Goal: Task Accomplishment & Management: Complete application form

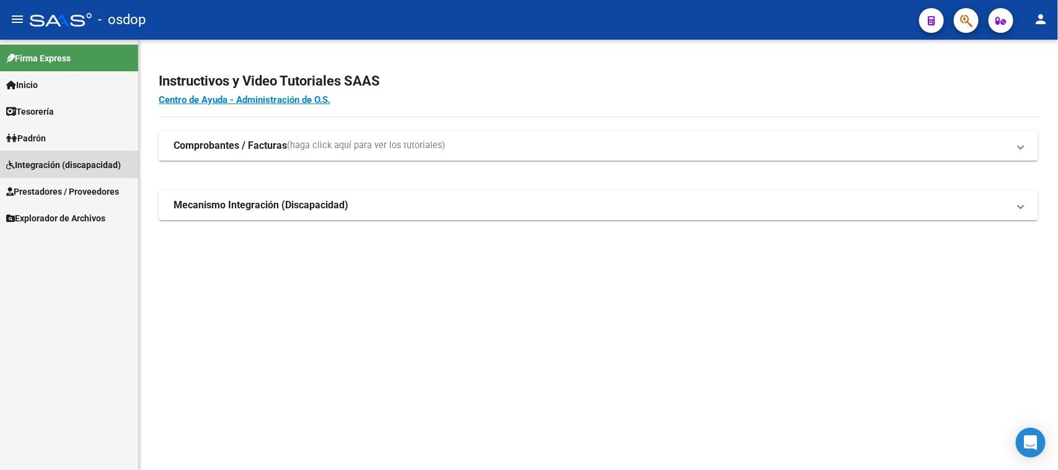
click at [72, 160] on span "Integración (discapacidad)" at bounding box center [63, 165] width 115 height 14
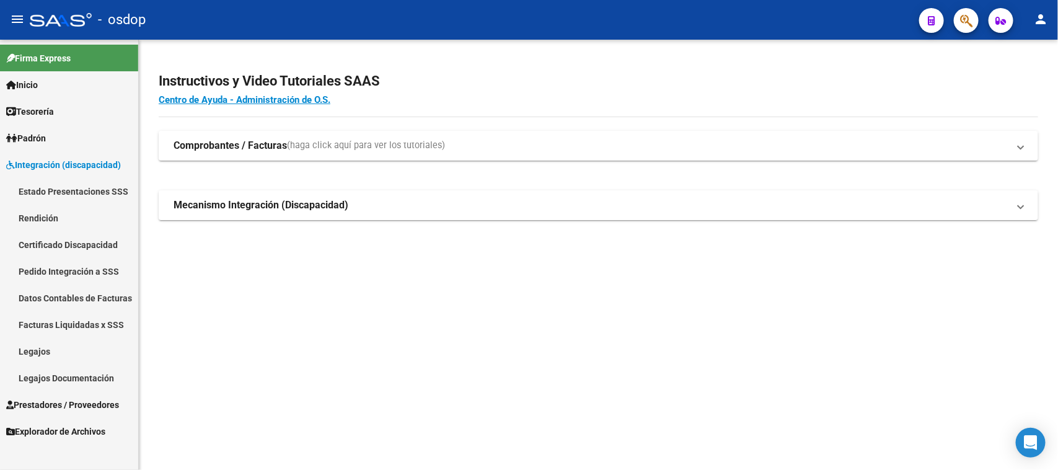
click at [104, 403] on span "Prestadores / Proveedores" at bounding box center [62, 405] width 113 height 14
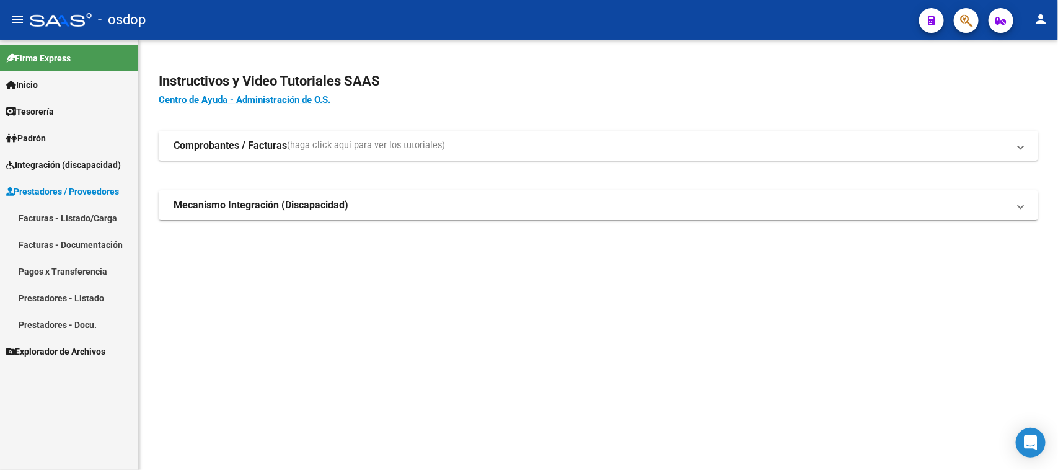
click at [72, 217] on link "Facturas - Listado/Carga" at bounding box center [69, 218] width 138 height 27
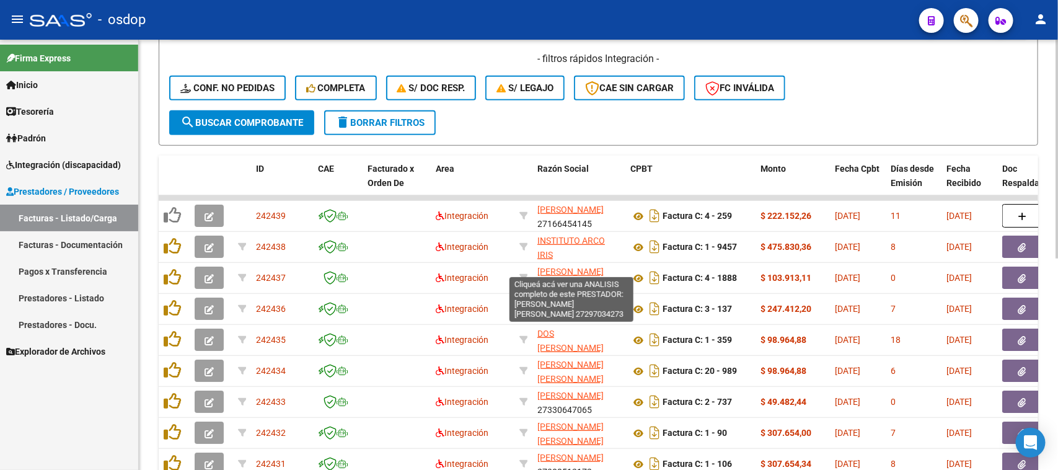
scroll to position [184, 0]
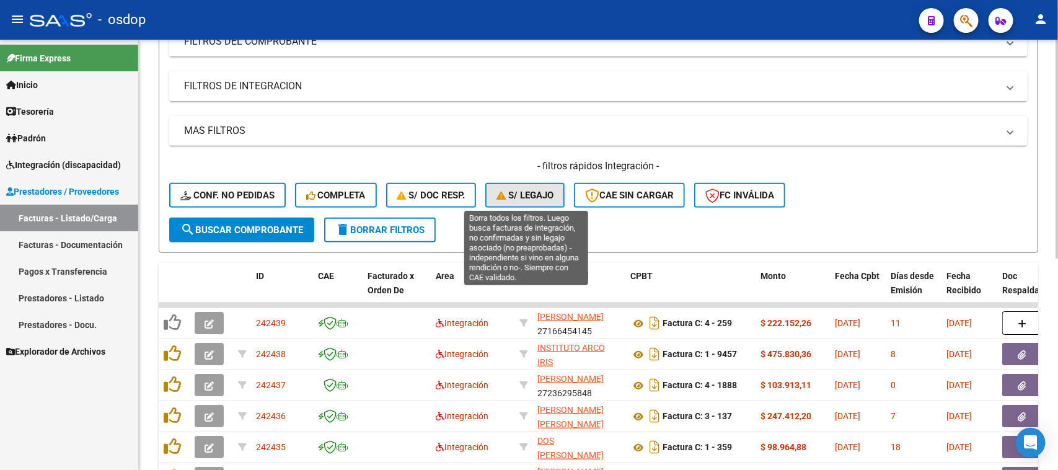
click at [526, 197] on span "S/ legajo" at bounding box center [525, 195] width 57 height 11
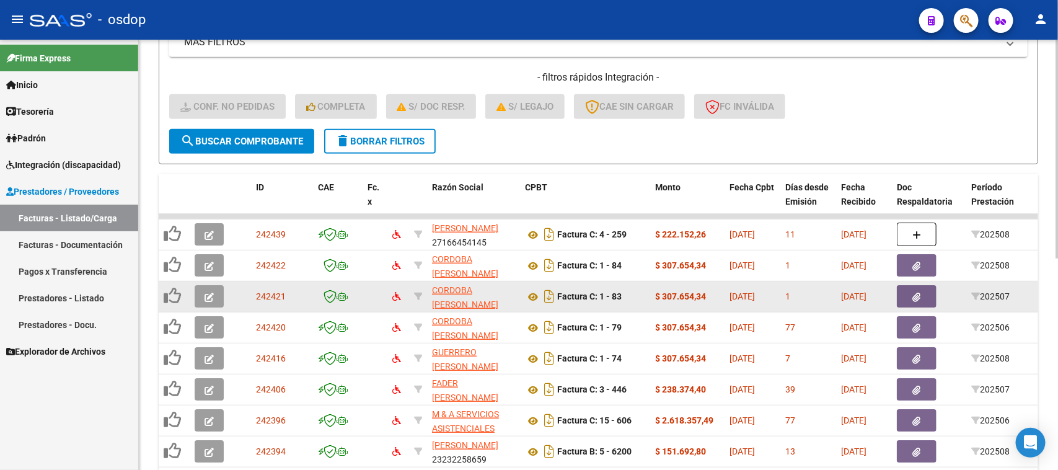
scroll to position [310, 0]
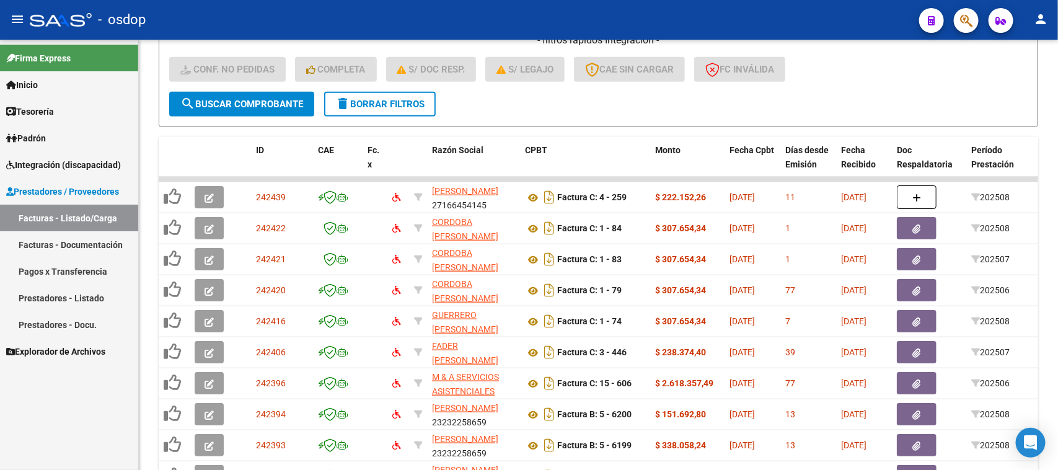
click at [67, 164] on span "Integración (discapacidad)" at bounding box center [63, 165] width 115 height 14
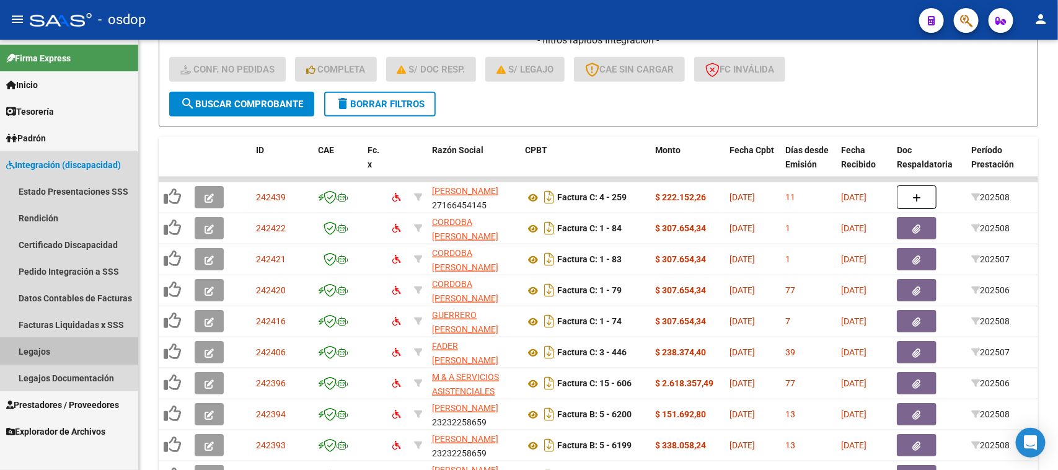
click at [61, 350] on link "Legajos" at bounding box center [69, 351] width 138 height 27
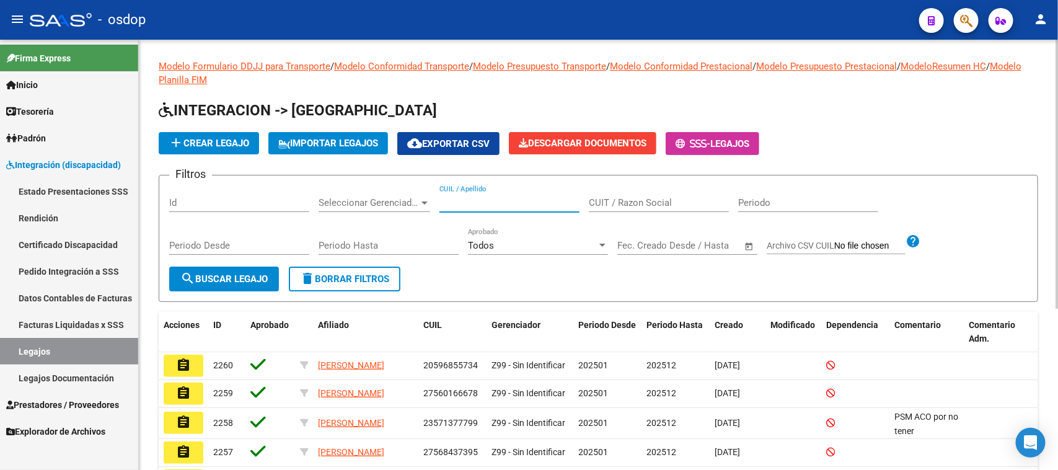
click at [479, 202] on input "CUIL / Apellido" at bounding box center [510, 202] width 140 height 11
paste input "20540374784"
type input "20540374784"
click at [259, 286] on button "search Buscar Legajo" at bounding box center [224, 279] width 110 height 25
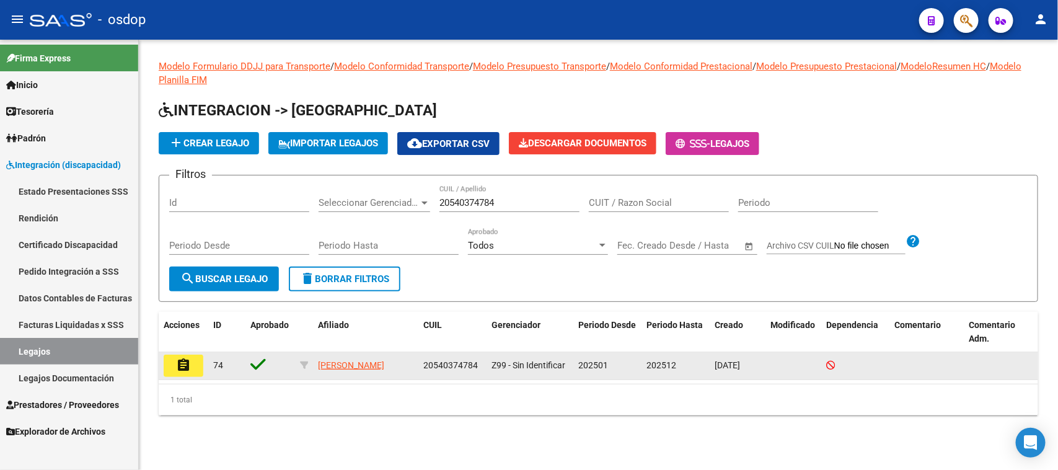
click at [182, 366] on mat-icon "assignment" at bounding box center [183, 365] width 15 height 15
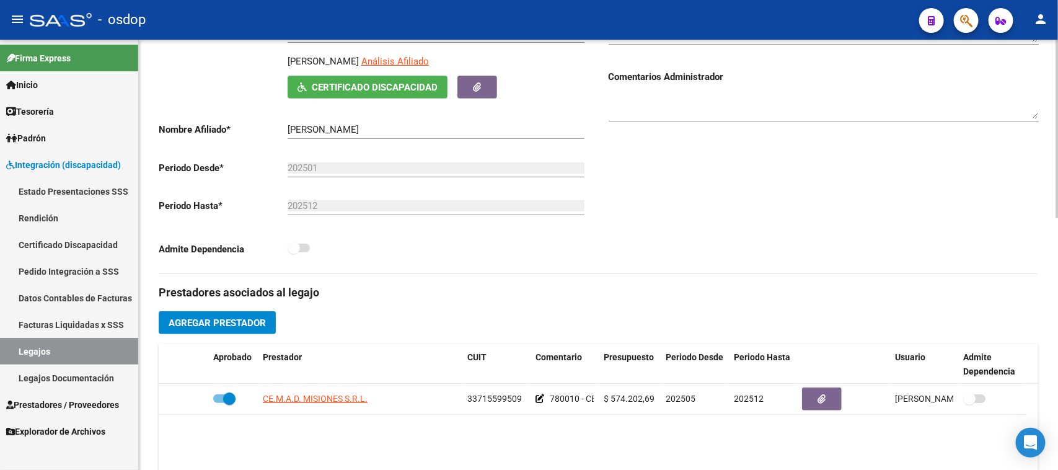
type input "[PERSON_NAME]"
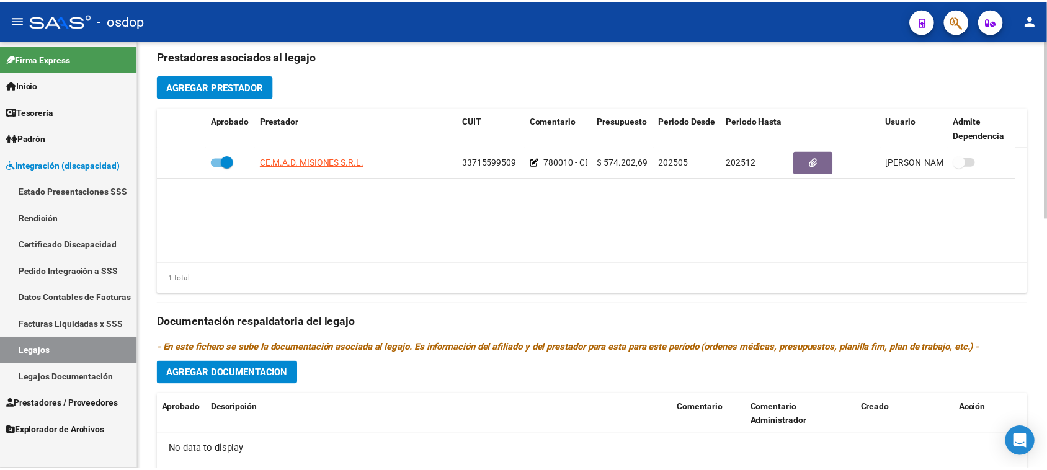
scroll to position [465, 0]
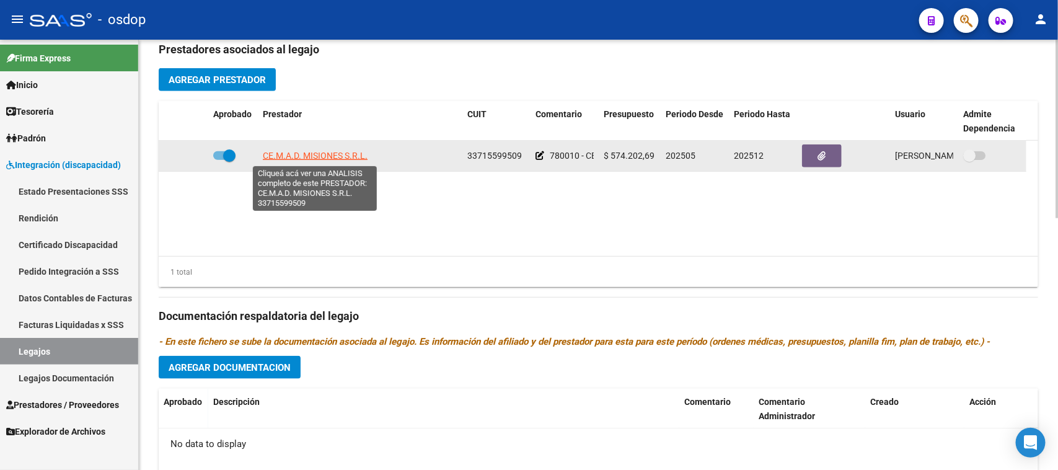
click at [321, 156] on span "CE.M.A.D. MISIONES S.R.L." at bounding box center [315, 156] width 105 height 10
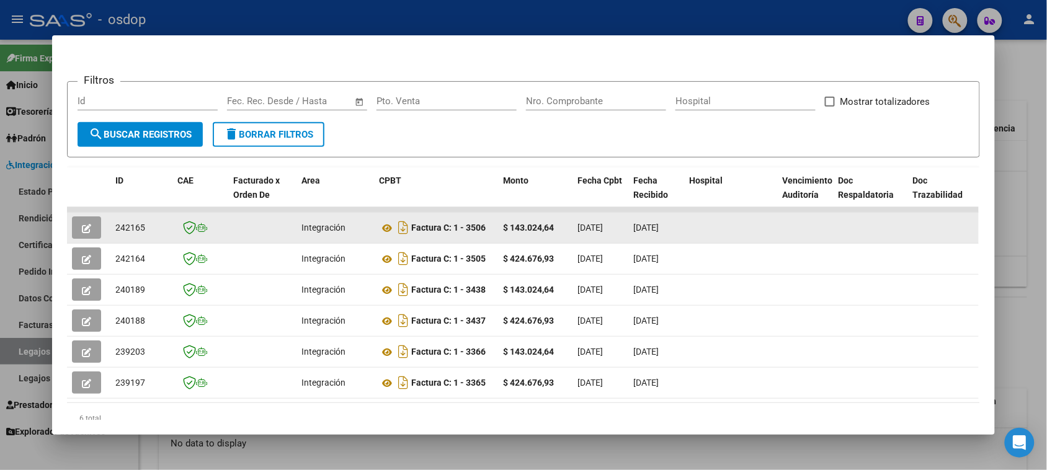
scroll to position [155, 0]
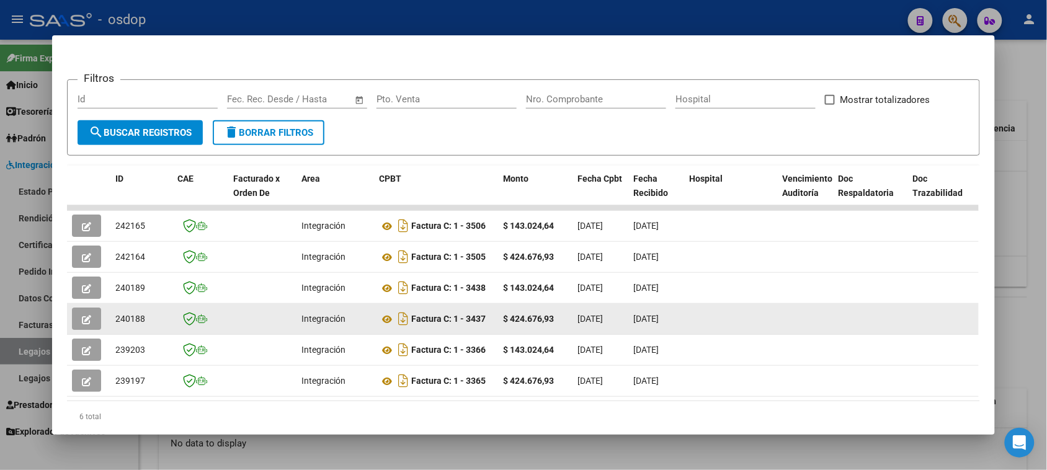
click at [82, 321] on icon "button" at bounding box center [86, 319] width 9 height 9
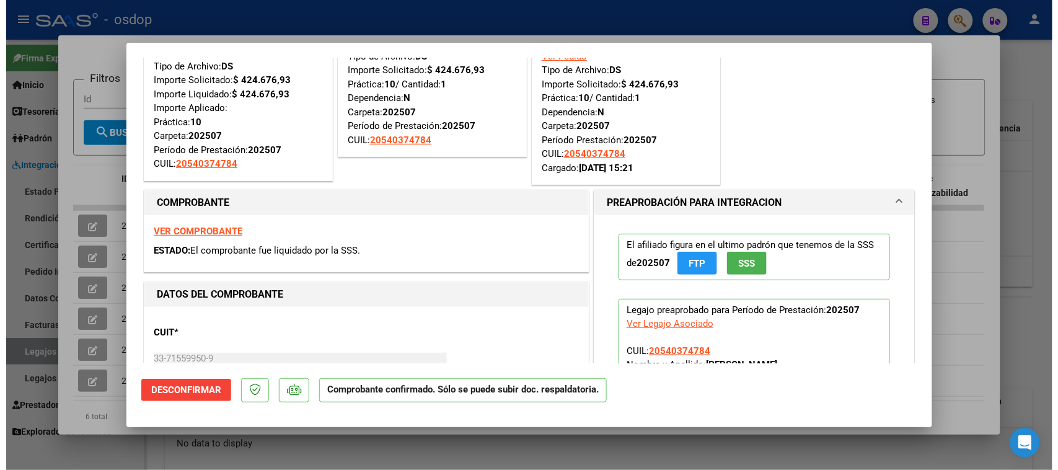
scroll to position [78, 0]
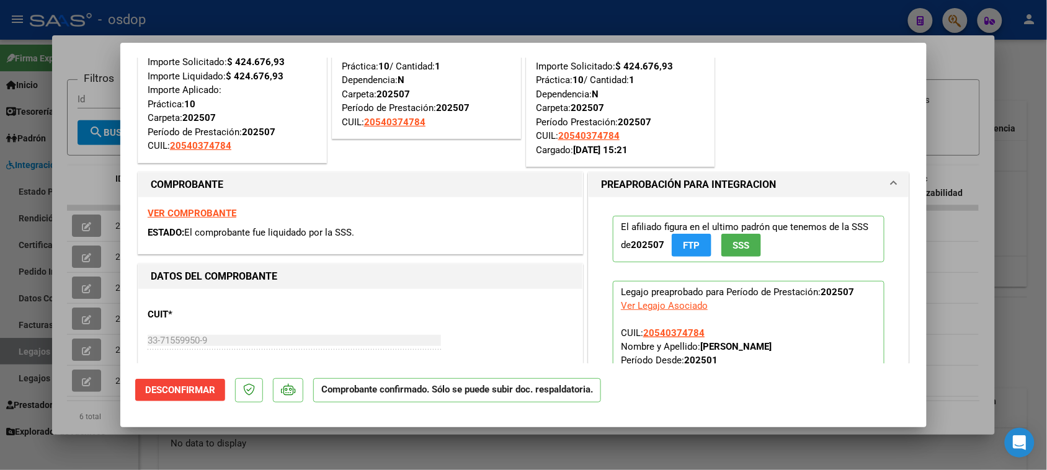
click at [127, 456] on div at bounding box center [523, 235] width 1047 height 470
type input "$ 0,00"
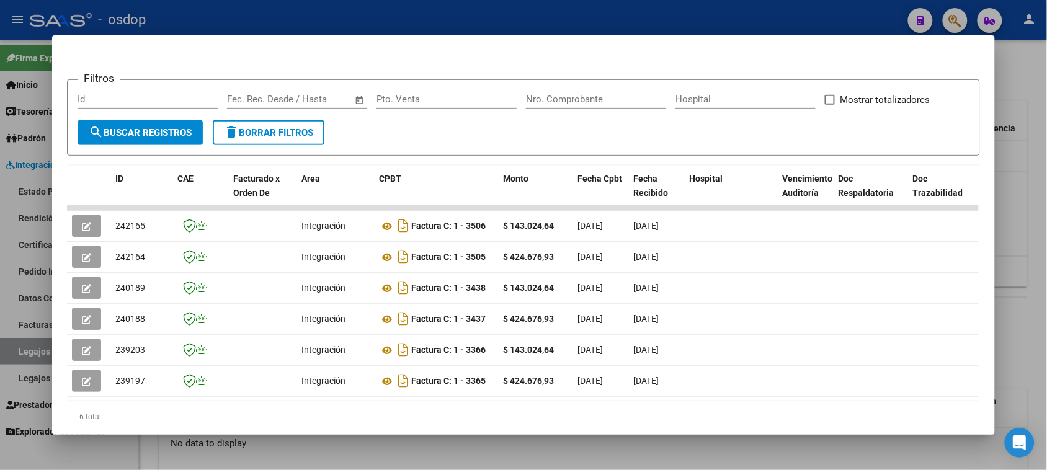
click at [615, 456] on div at bounding box center [523, 235] width 1047 height 470
